Goal: Information Seeking & Learning: Learn about a topic

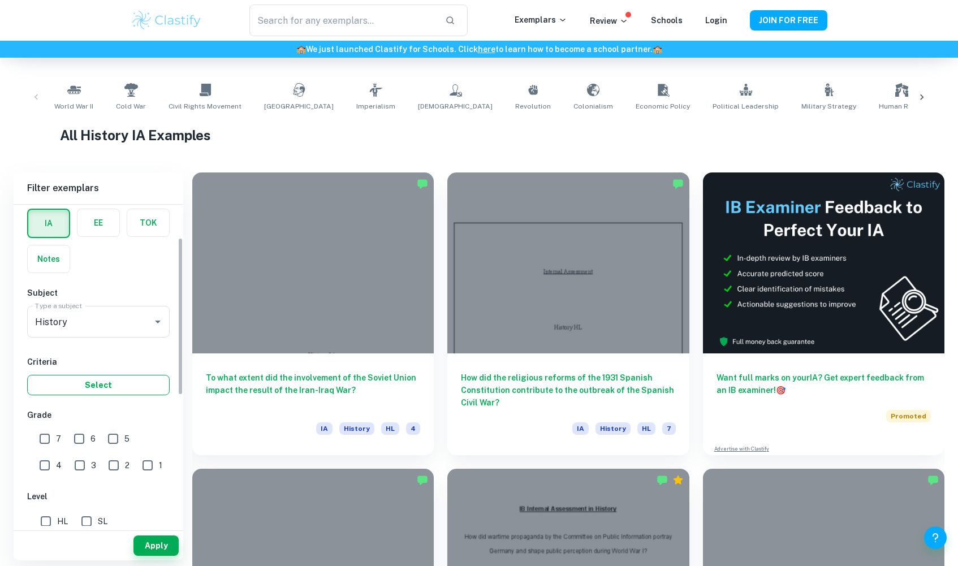
scroll to position [68, 0]
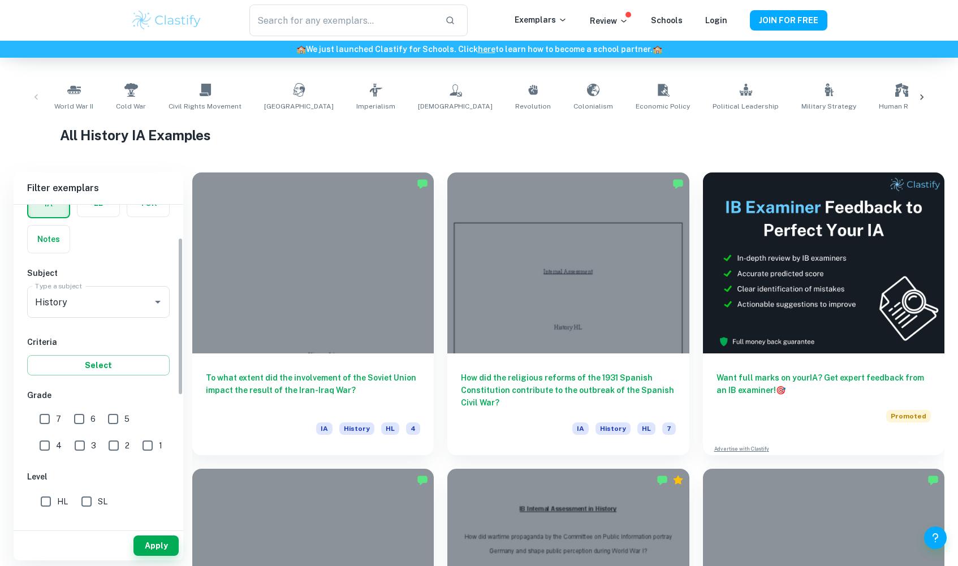
click at [136, 448] on input "1" at bounding box center [147, 445] width 23 height 23
checkbox input "true"
click at [163, 544] on button "Apply" at bounding box center [155, 545] width 45 height 20
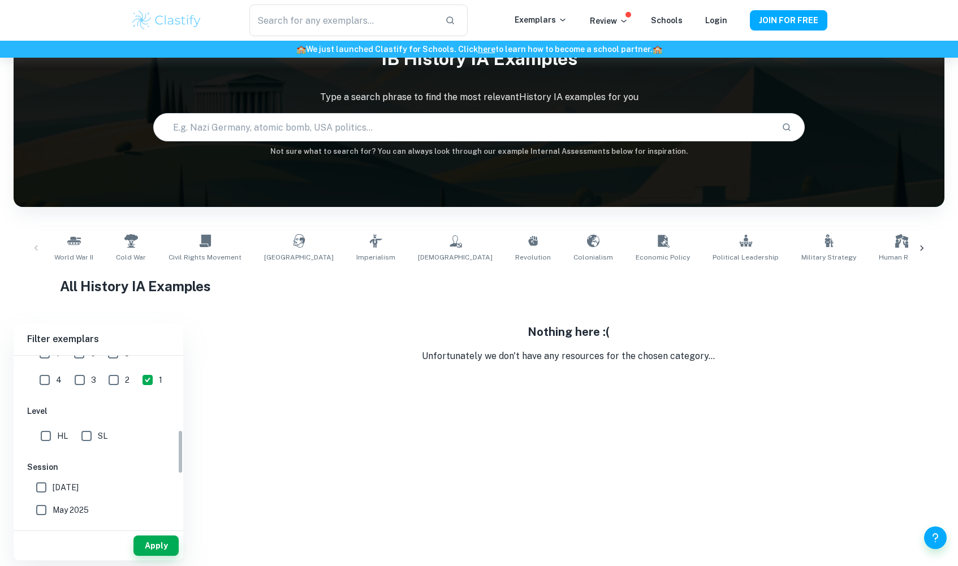
scroll to position [286, 0]
click at [102, 382] on input "2" at bounding box center [113, 378] width 23 height 23
checkbox input "true"
click at [151, 538] on button "Apply" at bounding box center [155, 545] width 45 height 20
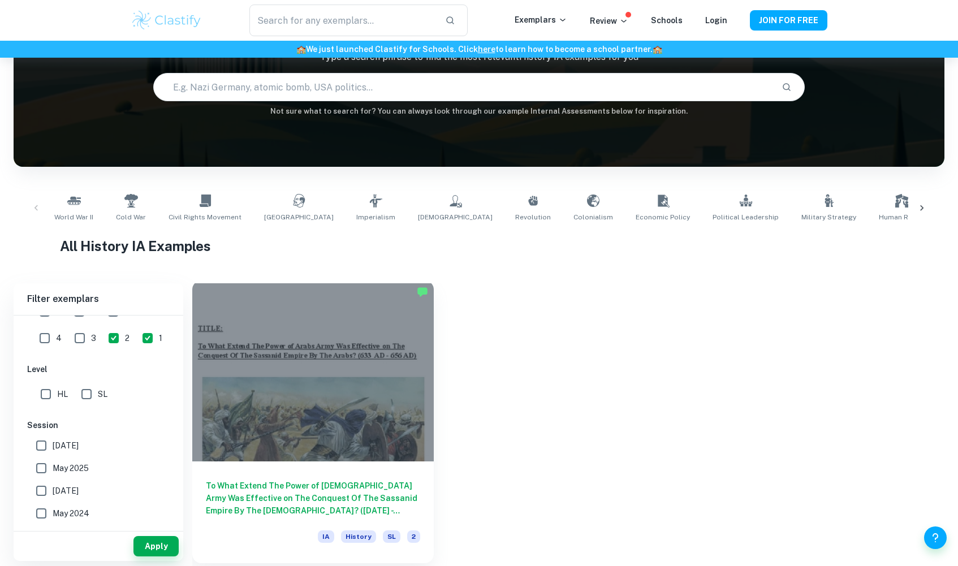
scroll to position [98, 0]
click at [282, 497] on h6 "To What Extend The Power of Arabs Army Was Effective on The Conquest Of The Sas…" at bounding box center [313, 497] width 214 height 37
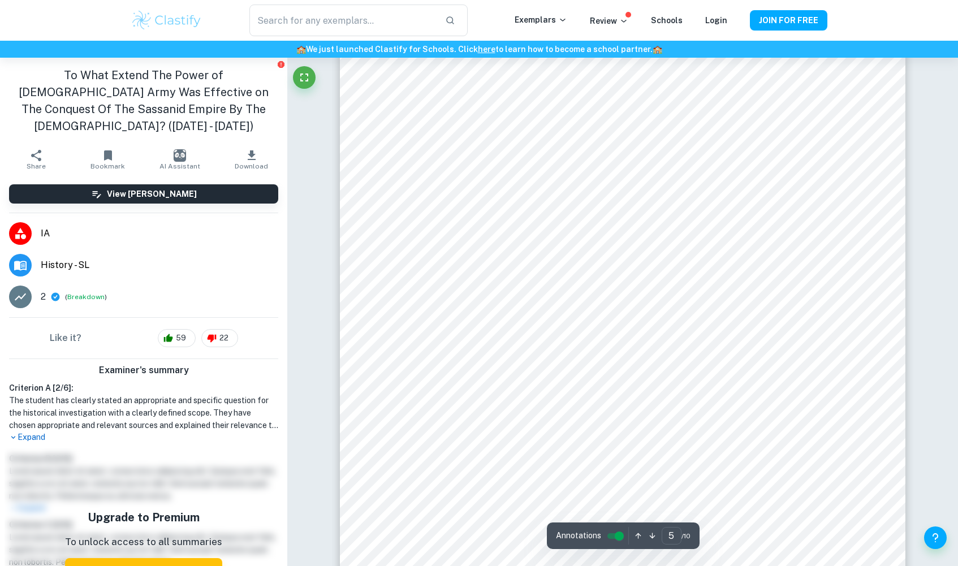
scroll to position [3242, 1]
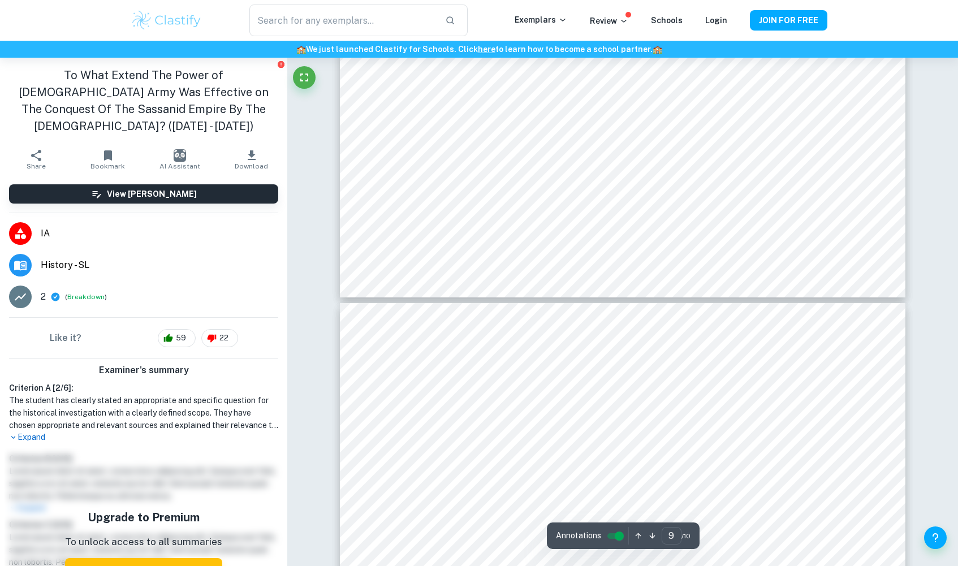
type input "10"
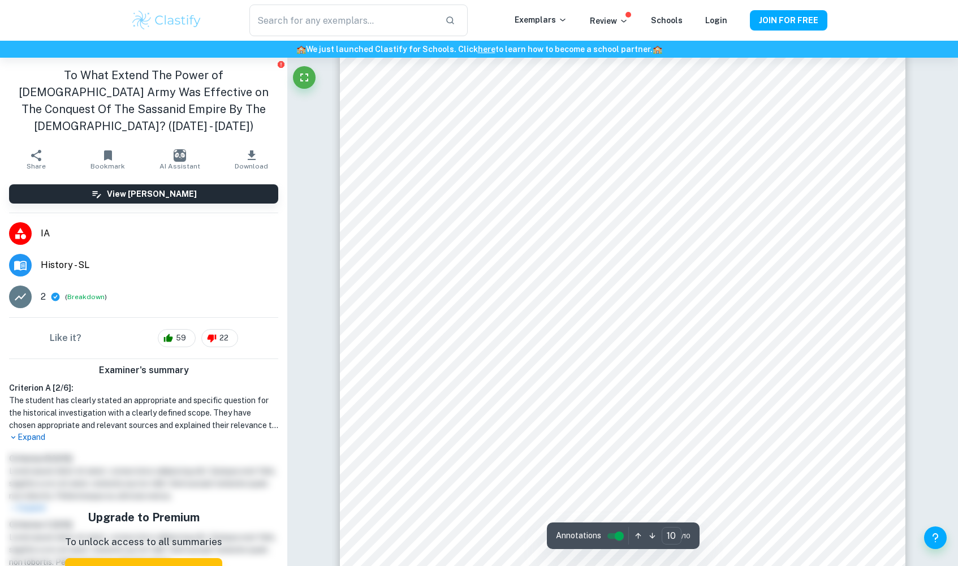
scroll to position [7091, 0]
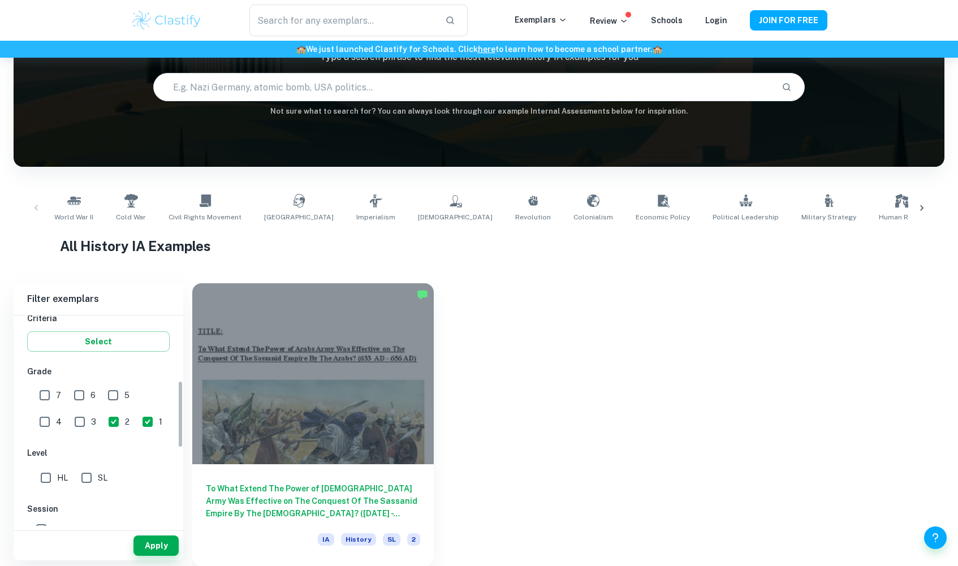
scroll to position [203, 0]
click at [68, 416] on input "3" at bounding box center [79, 421] width 23 height 23
checkbox input "true"
click at [159, 546] on button "Apply" at bounding box center [155, 545] width 45 height 20
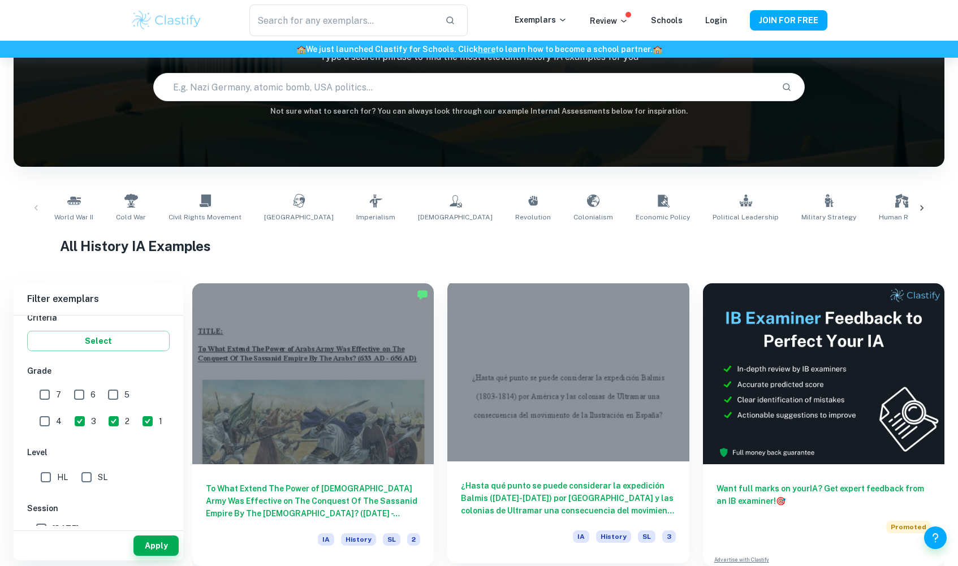
scroll to position [98, 0]
click at [566, 496] on h6 "¿Hasta qué punto se puede considerar la expedición Balmis (1803-1814) por Améri…" at bounding box center [568, 497] width 214 height 37
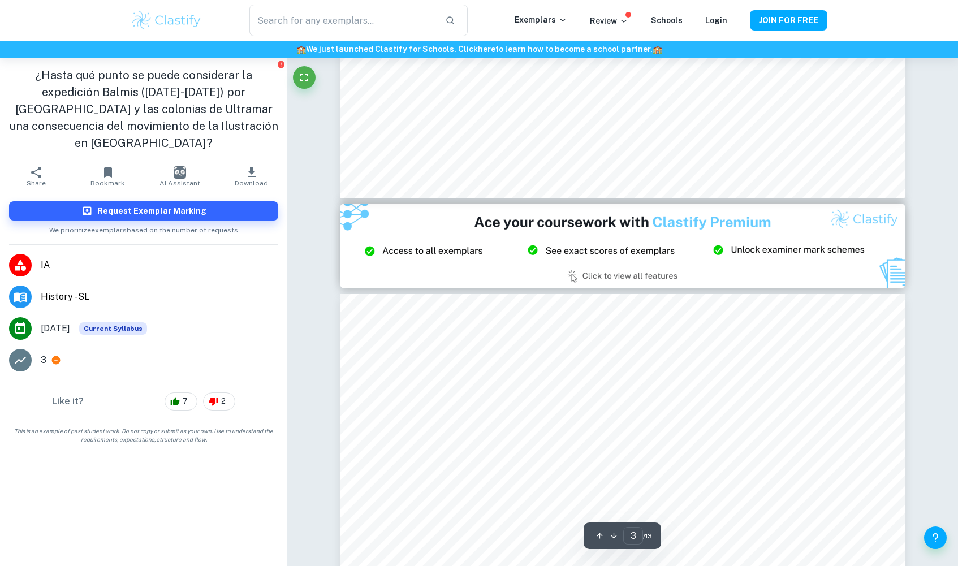
type input "2"
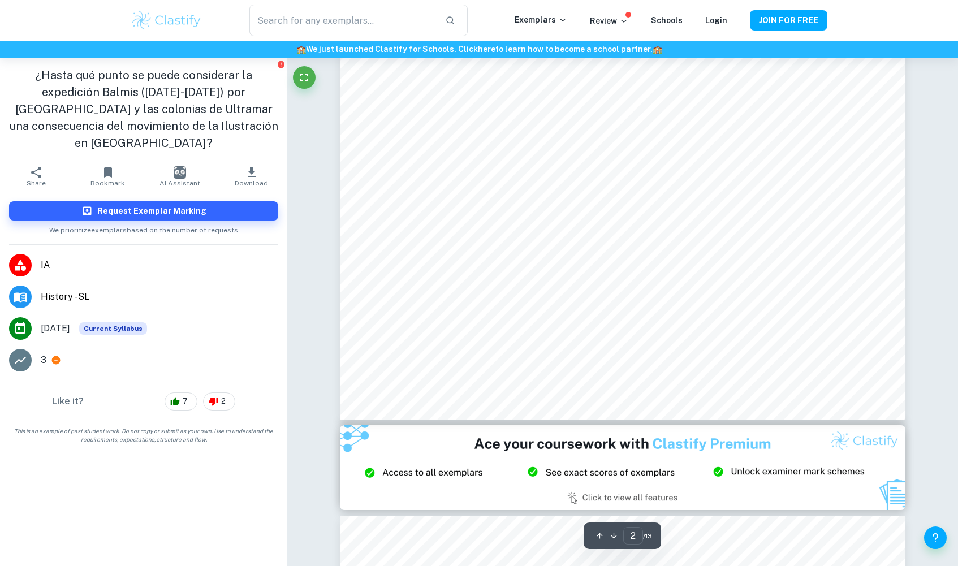
scroll to position [941, 0]
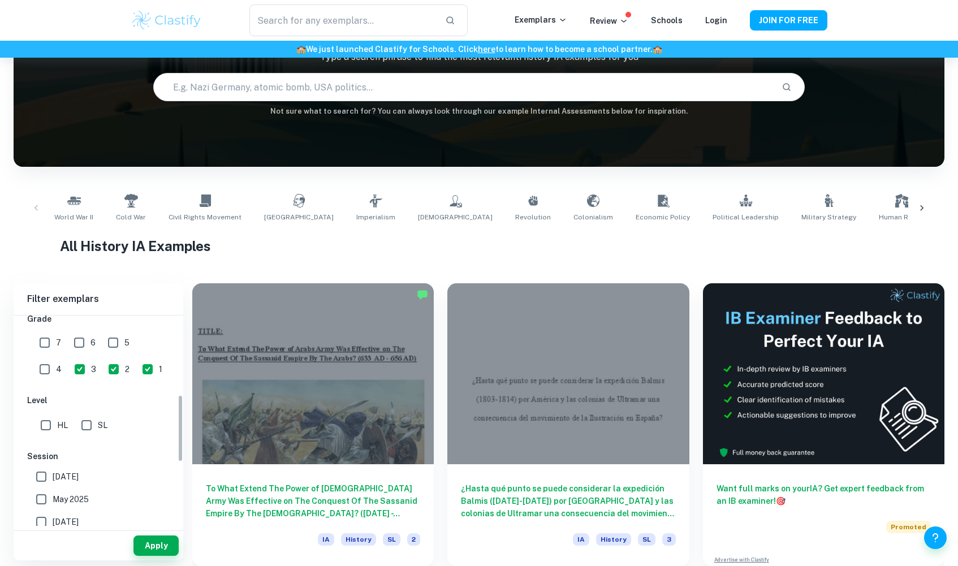
scroll to position [245, 0]
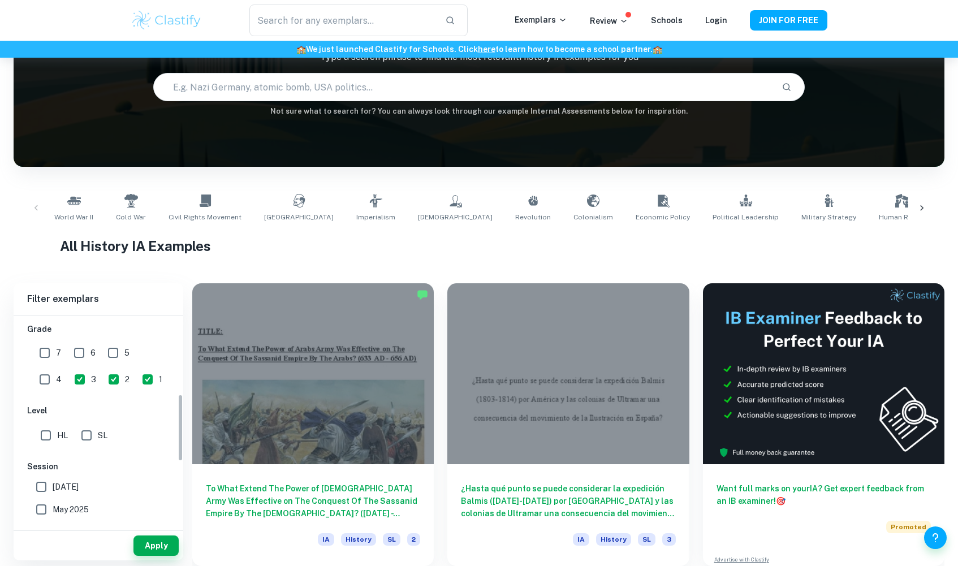
click at [56, 368] on input "4" at bounding box center [44, 379] width 23 height 23
checkbox input "true"
click at [142, 549] on button "Apply" at bounding box center [155, 545] width 45 height 20
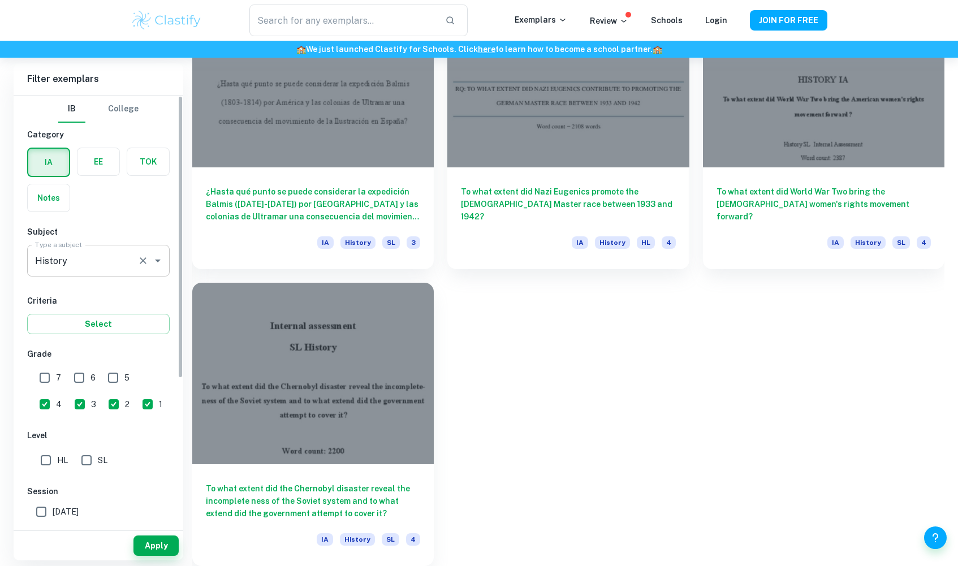
scroll to position [0, 0]
click at [68, 402] on input "3" at bounding box center [79, 404] width 23 height 23
checkbox input "false"
click at [102, 407] on input "2" at bounding box center [113, 404] width 23 height 23
checkbox input "false"
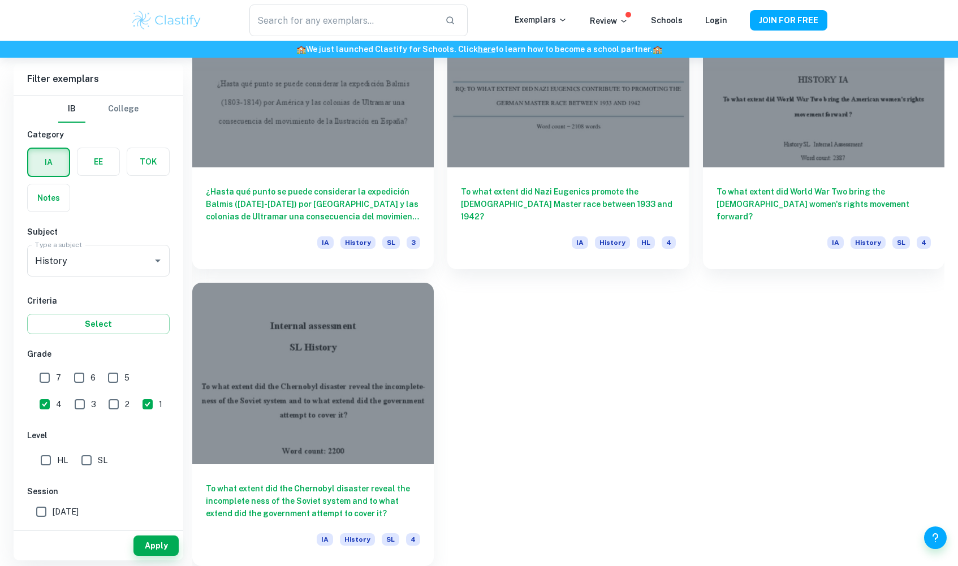
click at [136, 406] on input "1" at bounding box center [147, 404] width 23 height 23
checkbox input "false"
click at [157, 542] on button "Apply" at bounding box center [155, 545] width 45 height 20
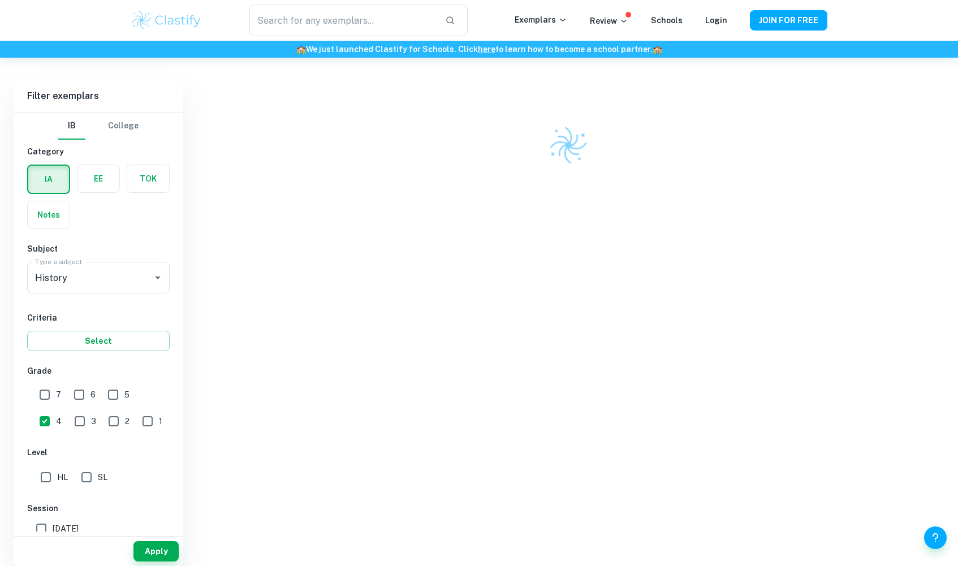
scroll to position [284, 0]
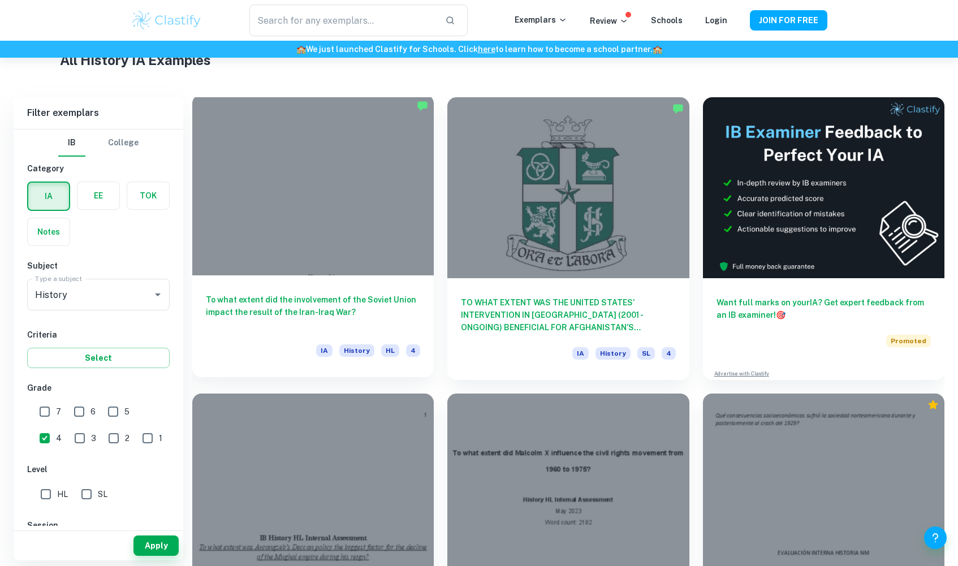
click at [339, 296] on h6 "To what extent did the involvement of the Soviet Union impact the result of the…" at bounding box center [313, 311] width 214 height 37
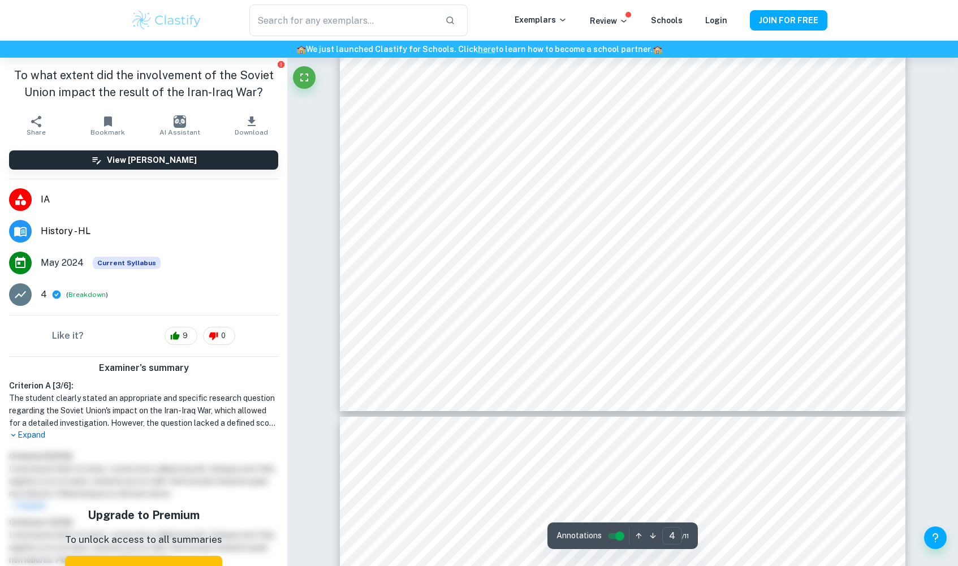
scroll to position [2753, 1]
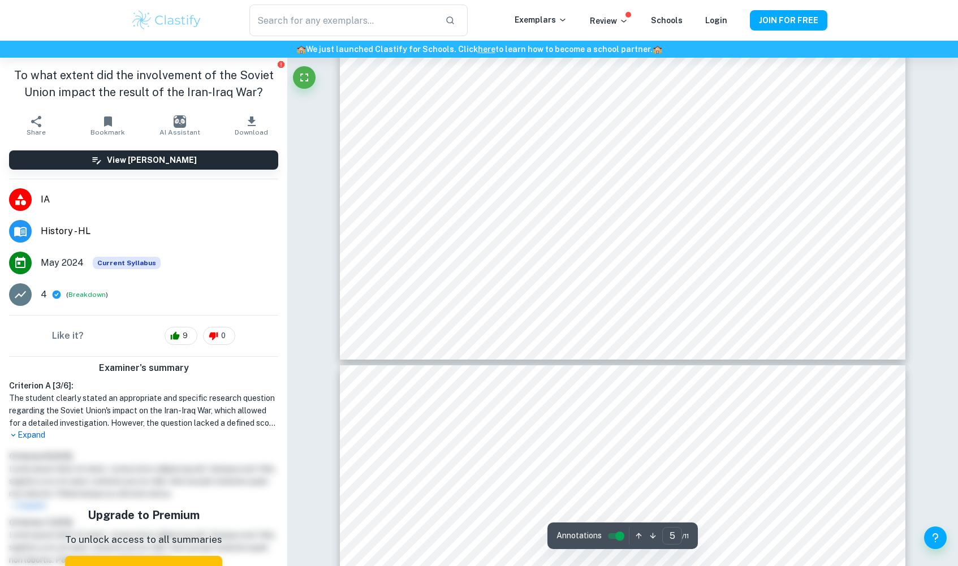
type input "6"
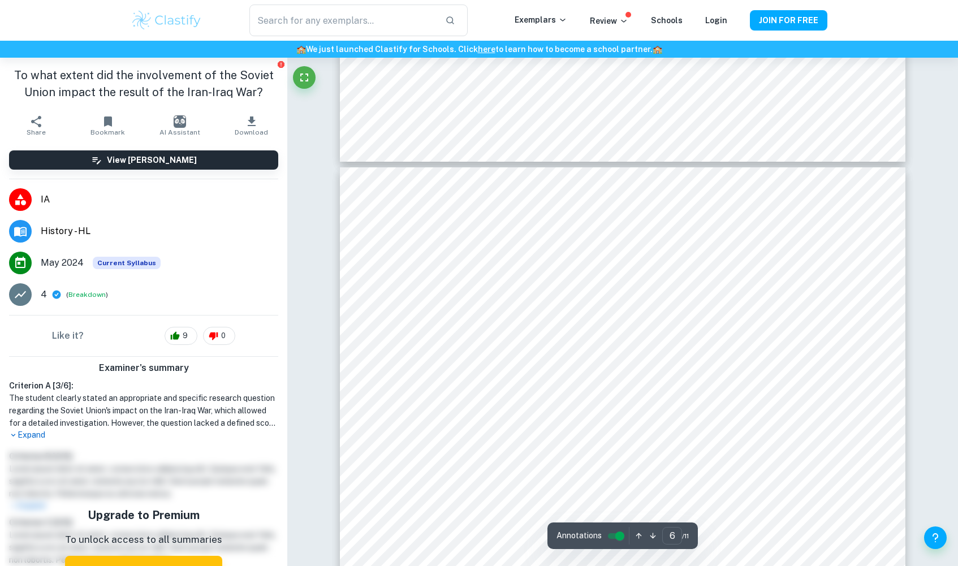
scroll to position [3773, 0]
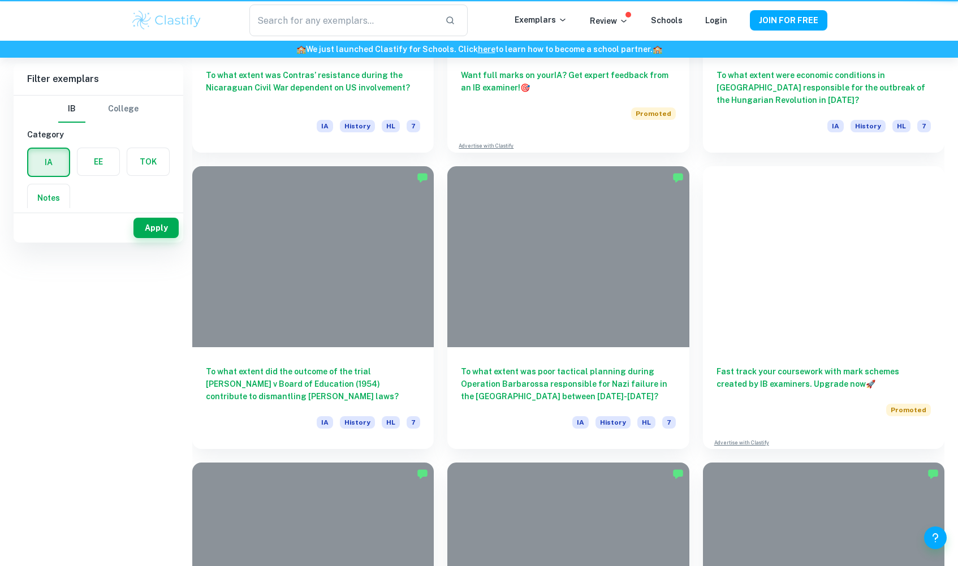
scroll to position [284, 0]
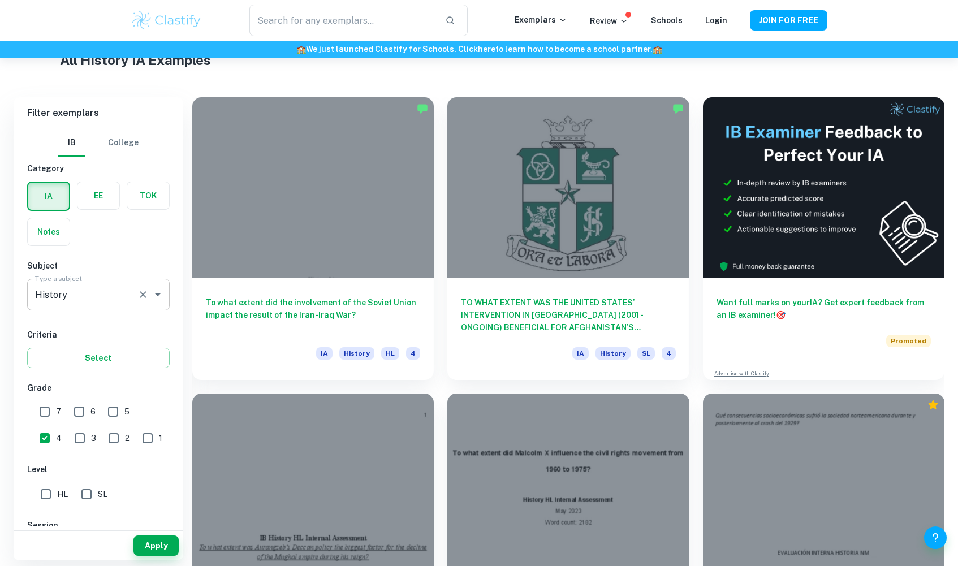
click at [114, 301] on input "History" at bounding box center [82, 294] width 101 height 21
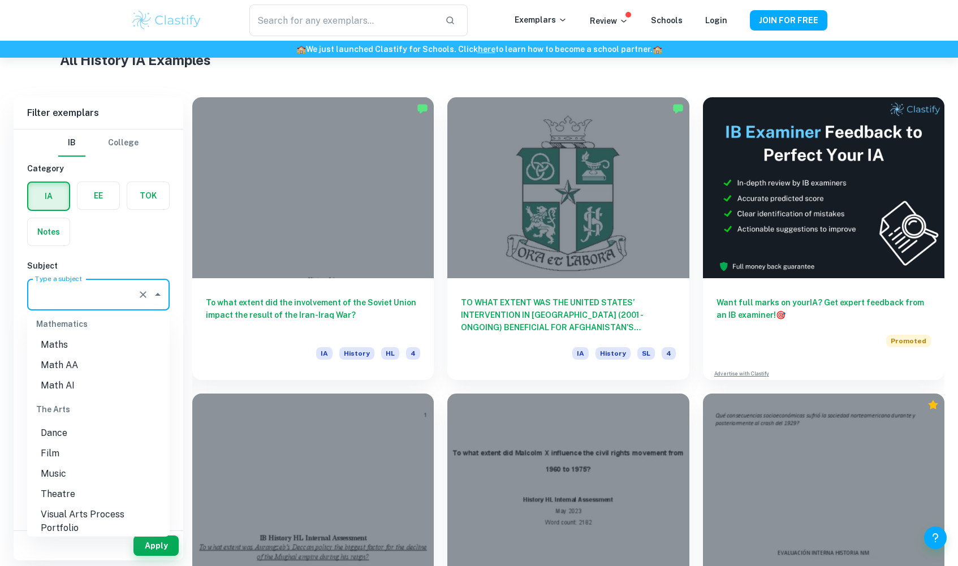
scroll to position [0, 0]
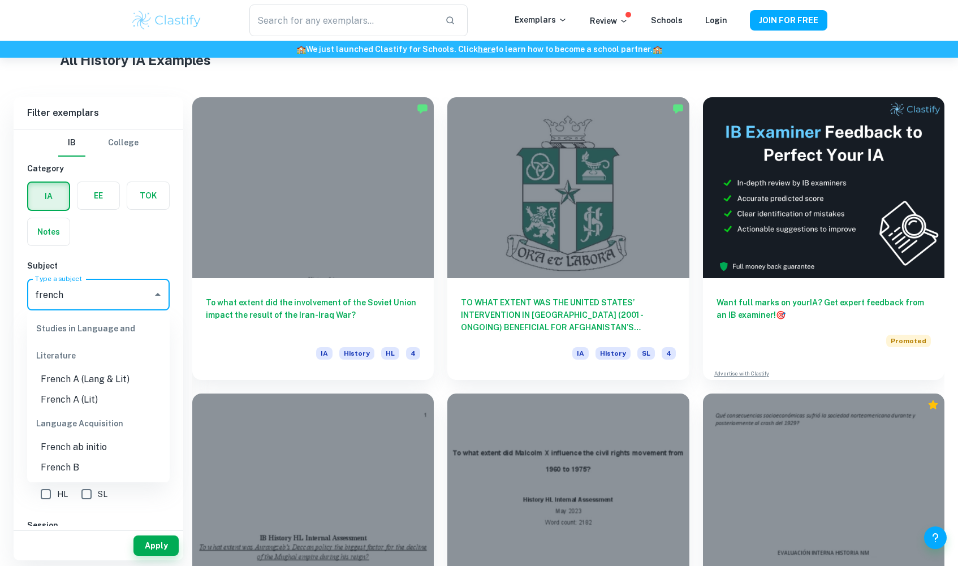
click at [75, 462] on li "French B" at bounding box center [98, 467] width 142 height 20
type input "French B"
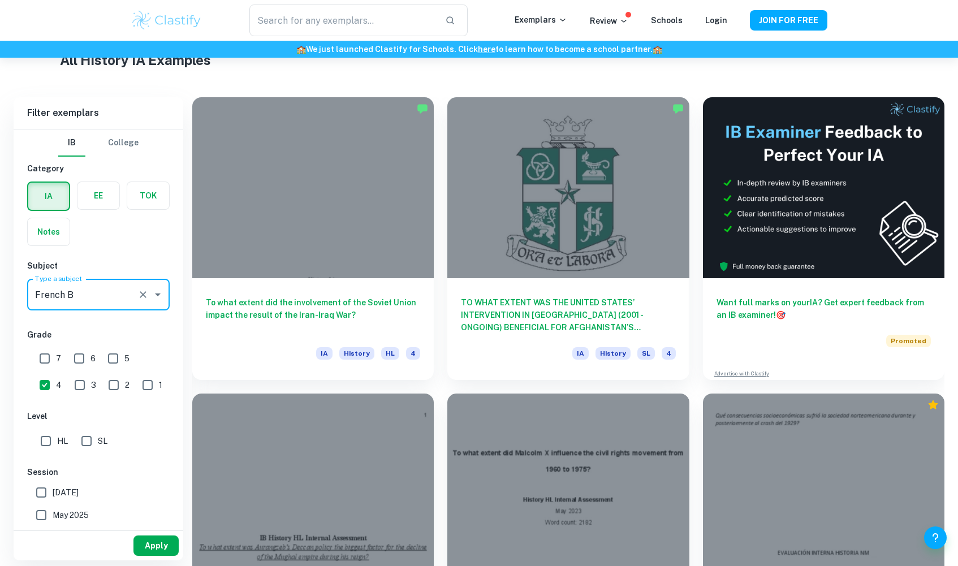
click at [154, 549] on button "Apply" at bounding box center [155, 545] width 45 height 20
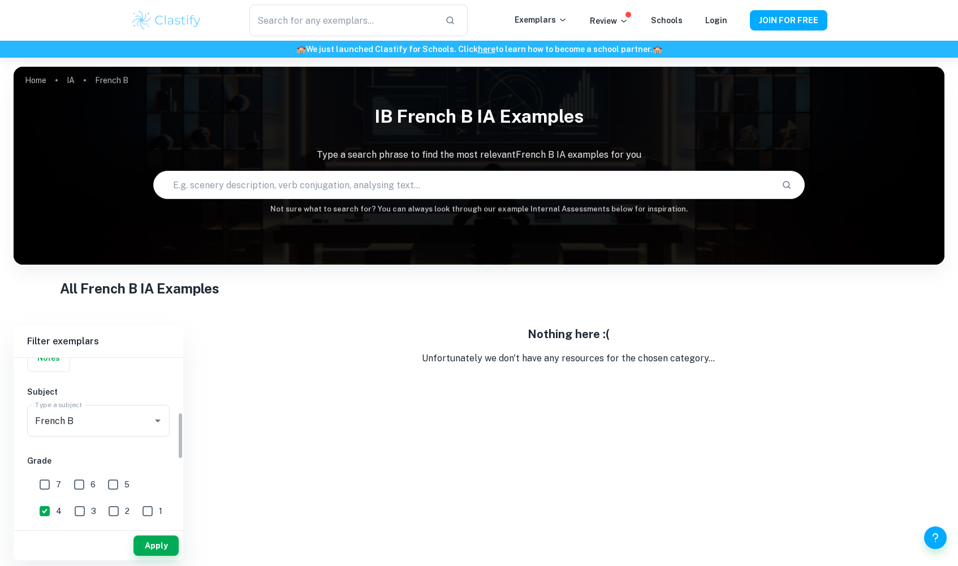
scroll to position [204, 0]
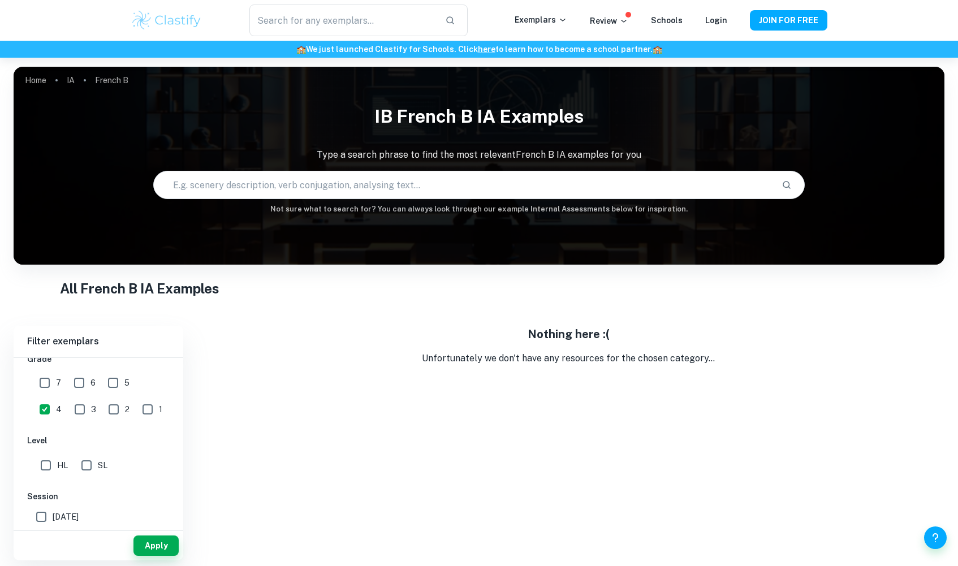
click at [40, 383] on input "7" at bounding box center [44, 382] width 23 height 23
checkbox input "true"
click at [69, 383] on input "6" at bounding box center [79, 382] width 23 height 23
checkbox input "true"
click at [98, 383] on div "6" at bounding box center [87, 381] width 34 height 26
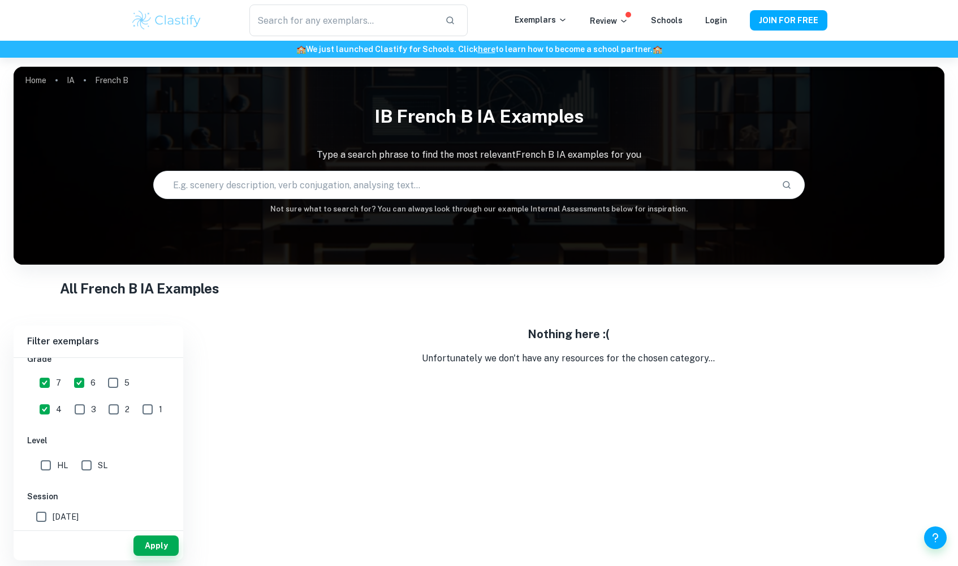
click at [112, 380] on input "5" at bounding box center [113, 382] width 23 height 23
checkbox input "true"
click at [154, 551] on button "Apply" at bounding box center [155, 545] width 45 height 20
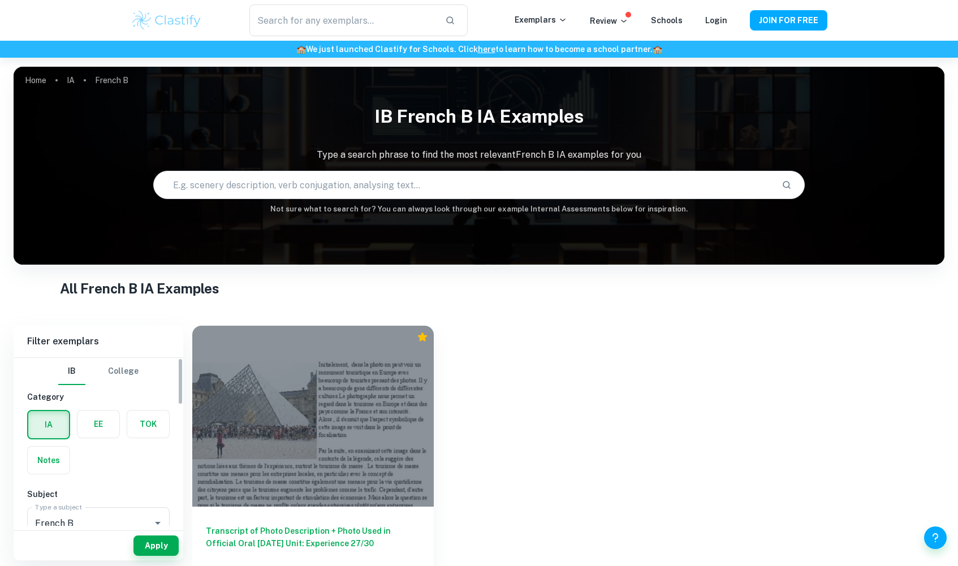
scroll to position [0, 0]
click at [61, 445] on div "Notes" at bounding box center [45, 456] width 50 height 35
click at [60, 456] on label "button" at bounding box center [49, 460] width 42 height 27
click at [0, 0] on input "radio" at bounding box center [0, 0] width 0 height 0
click at [150, 541] on button "Apply" at bounding box center [155, 545] width 45 height 20
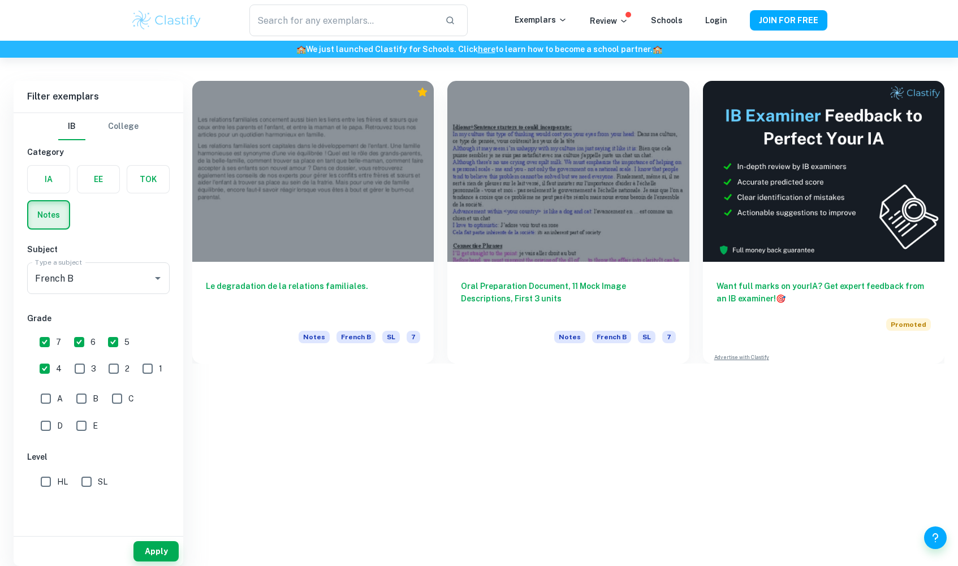
scroll to position [63, 0]
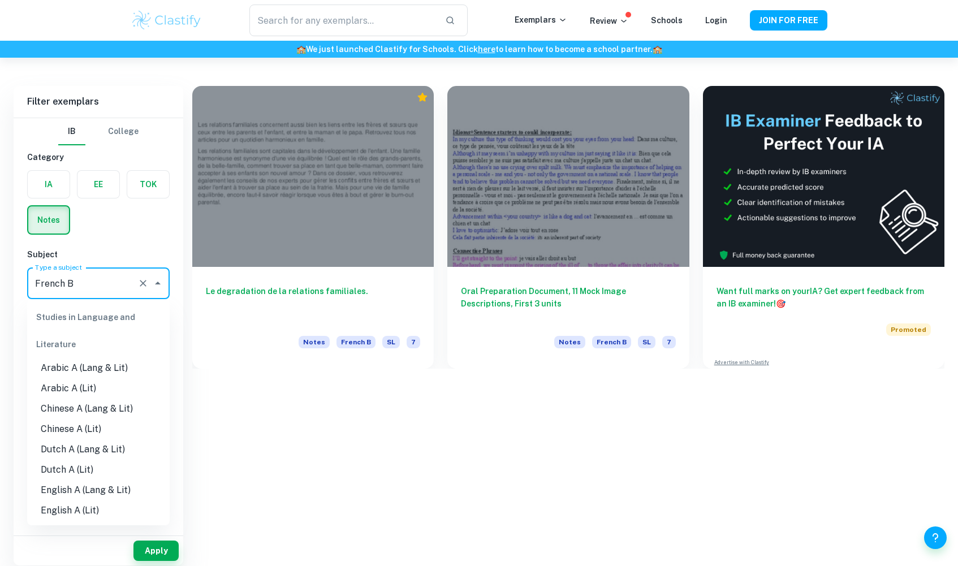
click at [83, 279] on input "French B" at bounding box center [82, 282] width 101 height 21
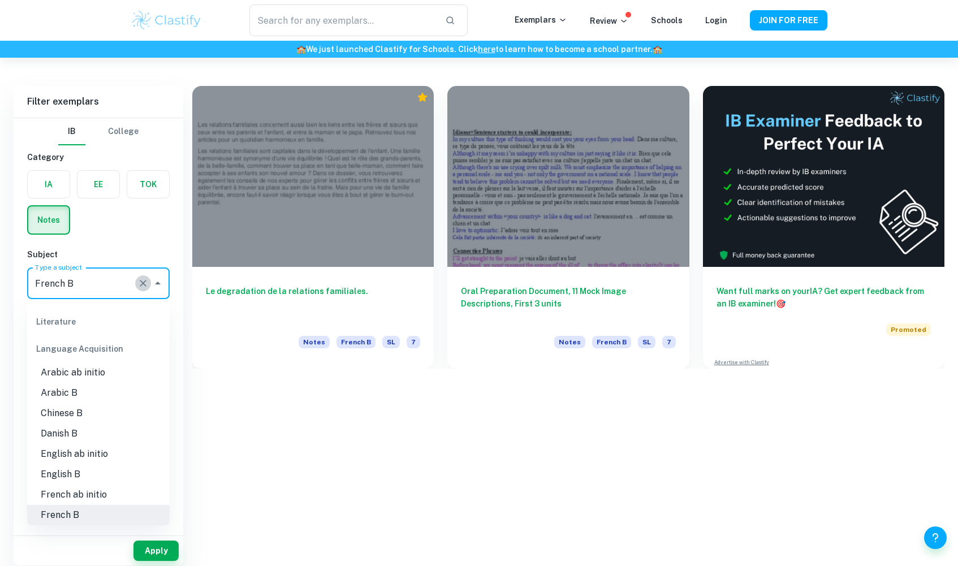
click at [137, 282] on button "Clear" at bounding box center [143, 283] width 16 height 16
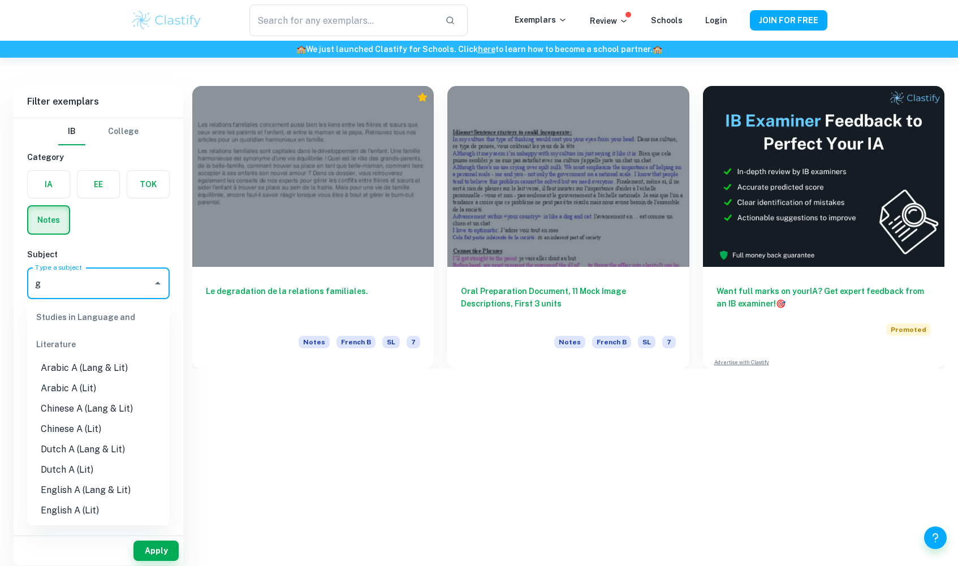
scroll to position [58, 0]
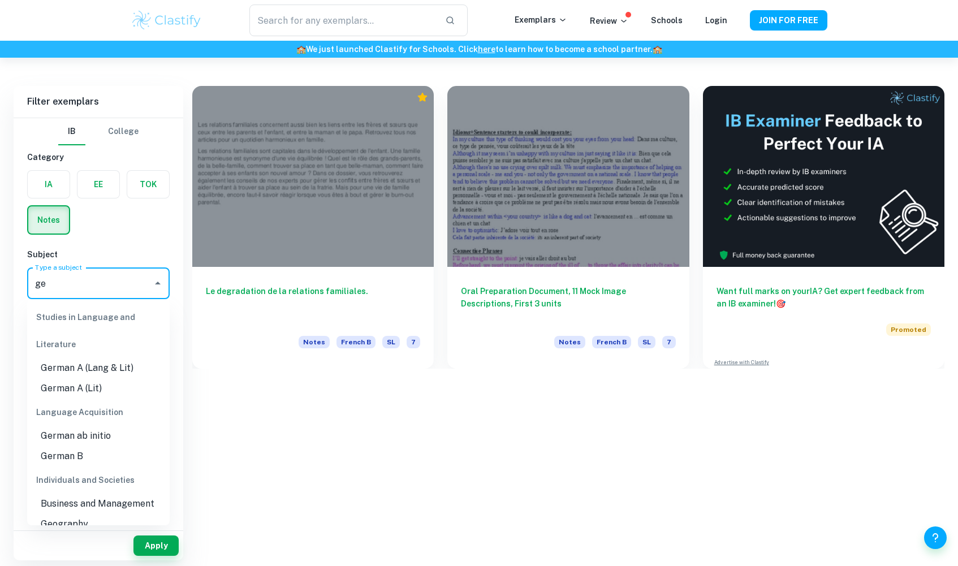
type input "g"
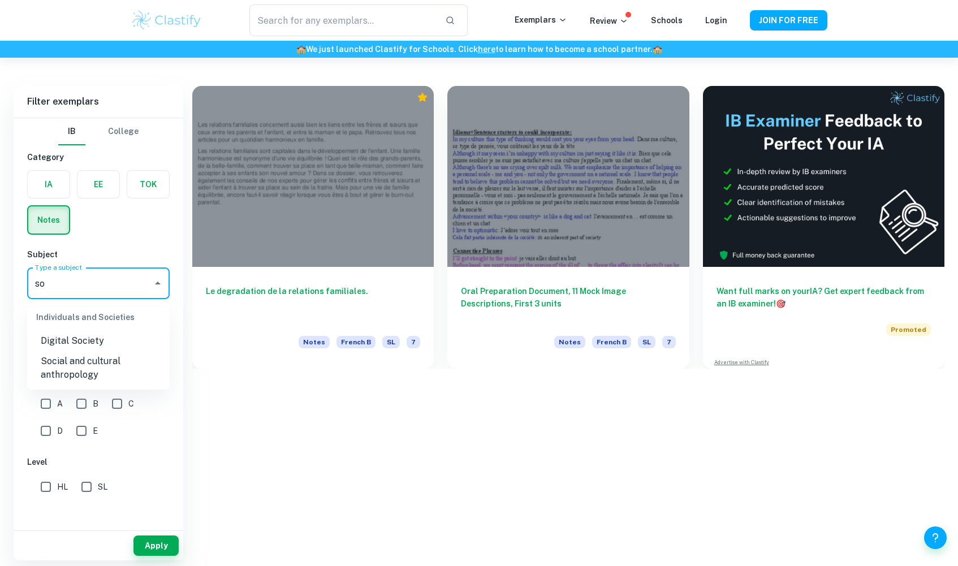
type input "s"
click at [79, 371] on ul "Individuals and Societies Art History History" at bounding box center [98, 337] width 142 height 77
click at [73, 366] on li "History" at bounding box center [98, 361] width 142 height 20
type input "History"
click at [164, 546] on button "Apply" at bounding box center [155, 545] width 45 height 20
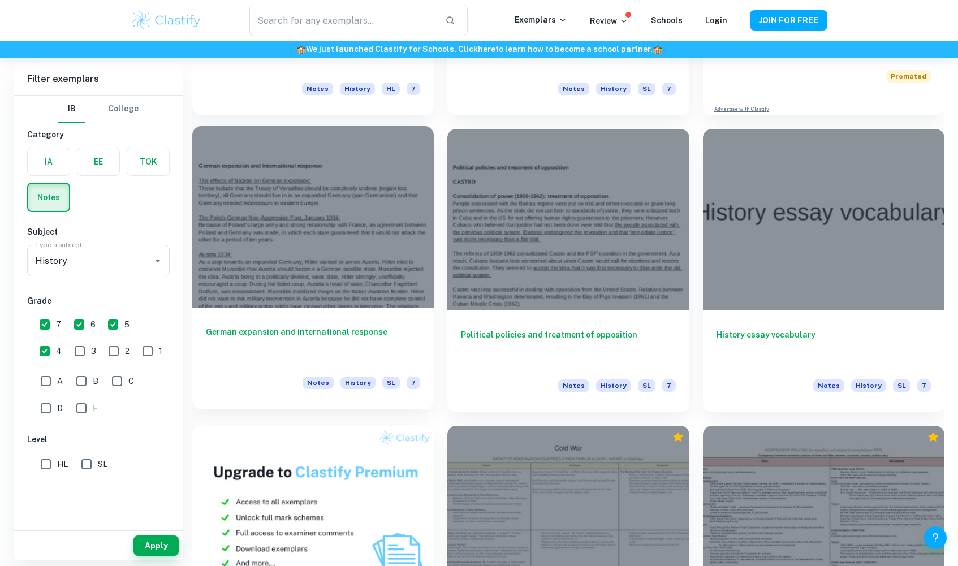
scroll to position [314, 0]
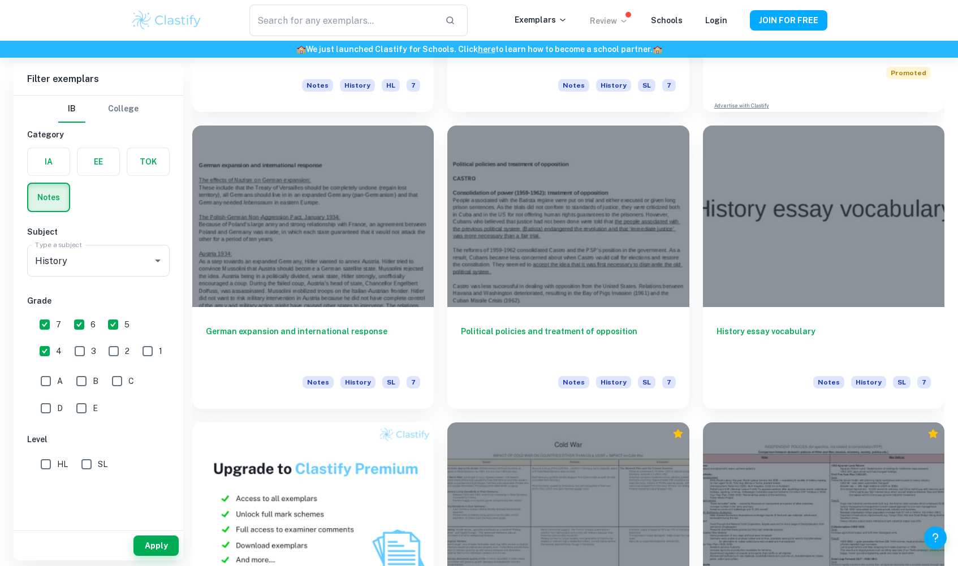
click at [614, 23] on p "Review" at bounding box center [609, 21] width 38 height 12
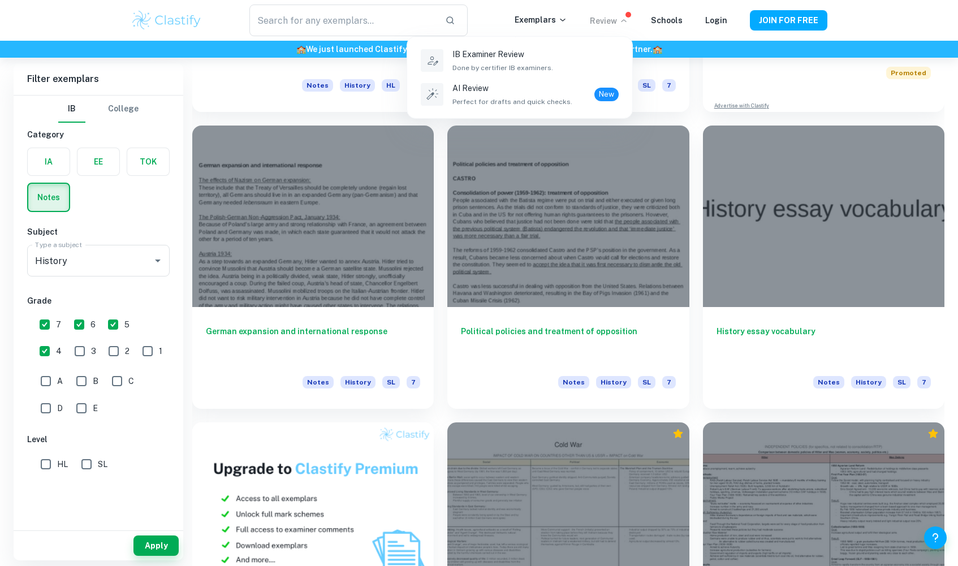
click at [533, 19] on div at bounding box center [479, 283] width 958 height 566
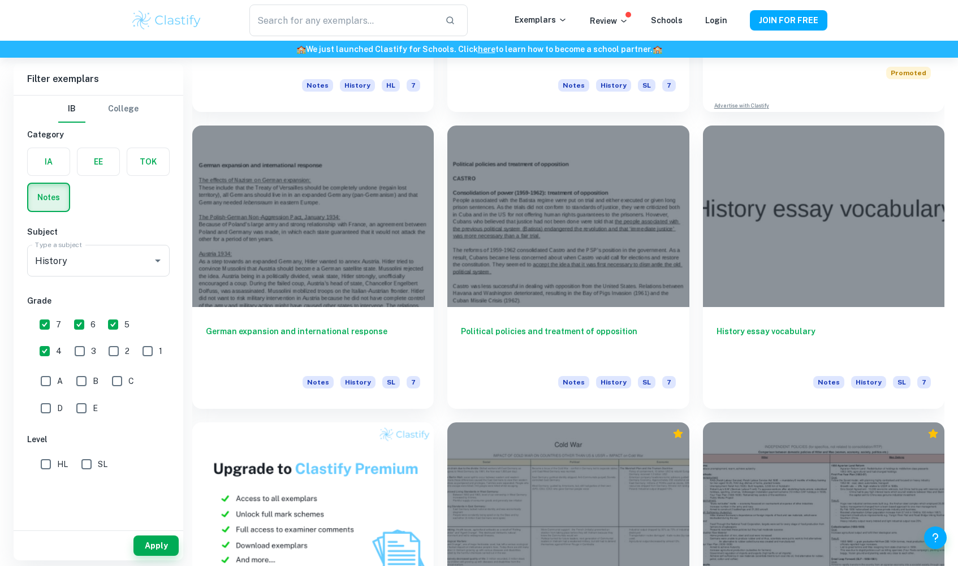
click at [146, 16] on img at bounding box center [167, 20] width 72 height 23
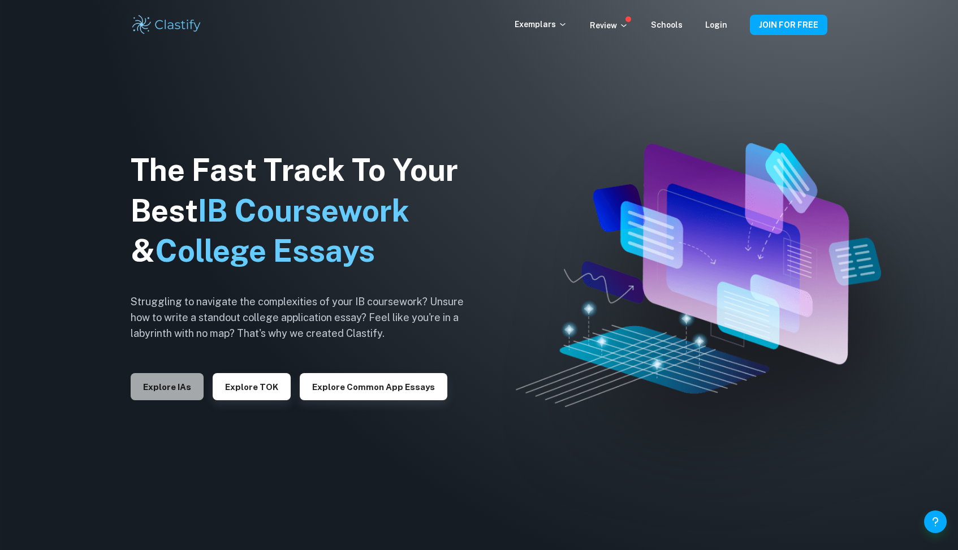
click at [159, 384] on button "Explore IAs" at bounding box center [167, 386] width 73 height 27
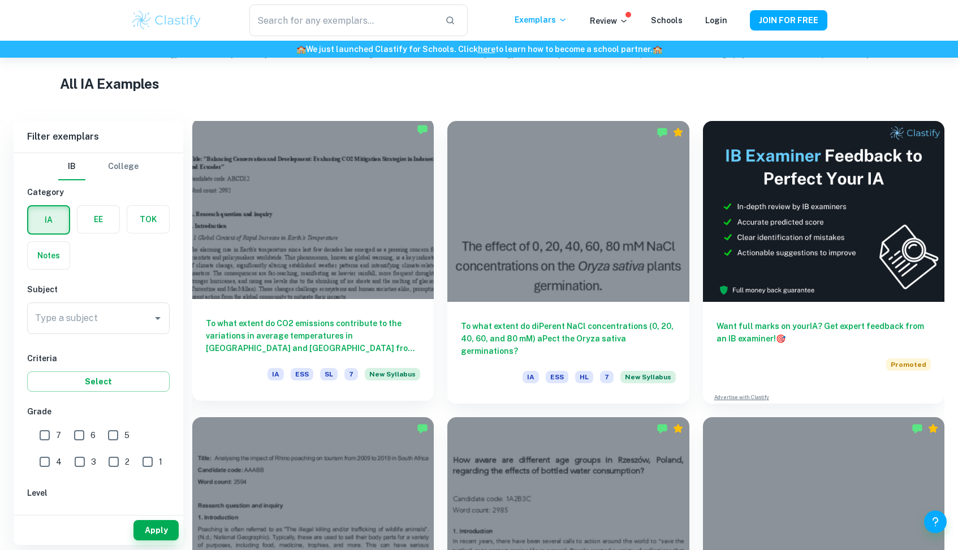
scroll to position [292, 0]
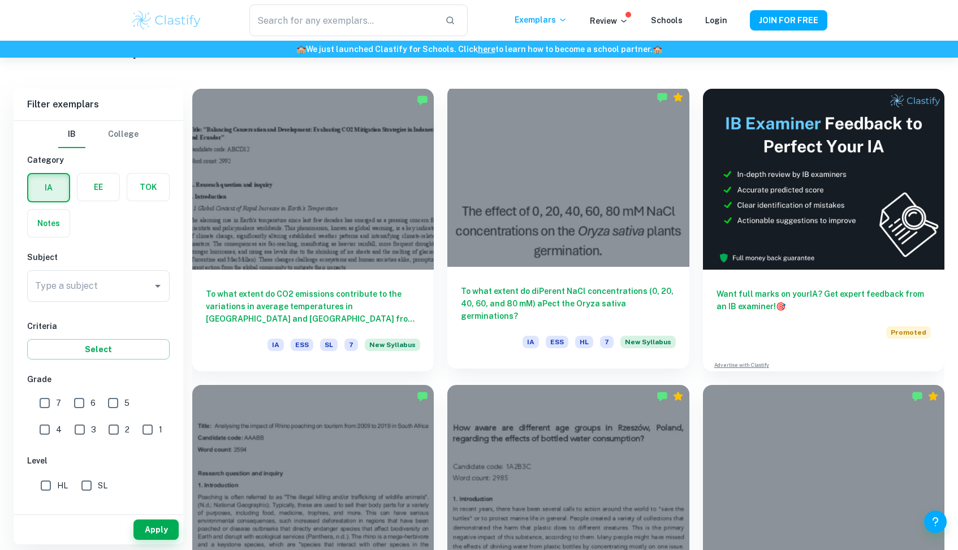
click at [528, 297] on h6 "To what extent do diPerent NaCl concentrations (0, 20, 40, 60, and 80 mM) aPect…" at bounding box center [568, 303] width 214 height 37
